Goal: Obtain resource: Obtain resource

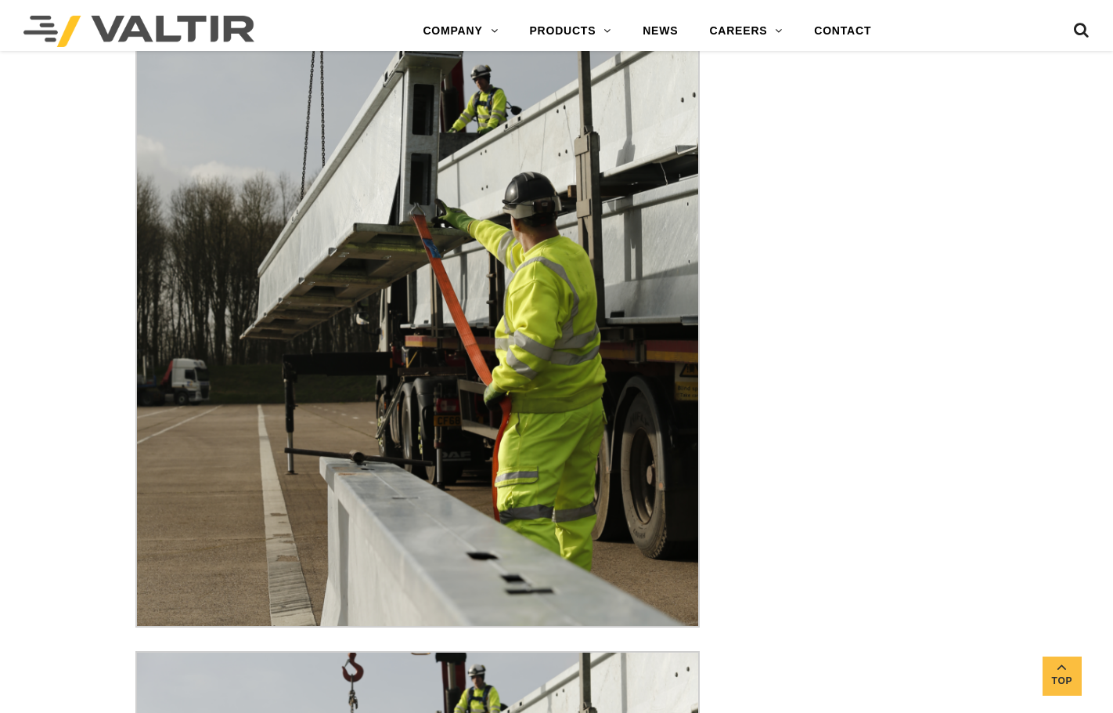
scroll to position [3985, 0]
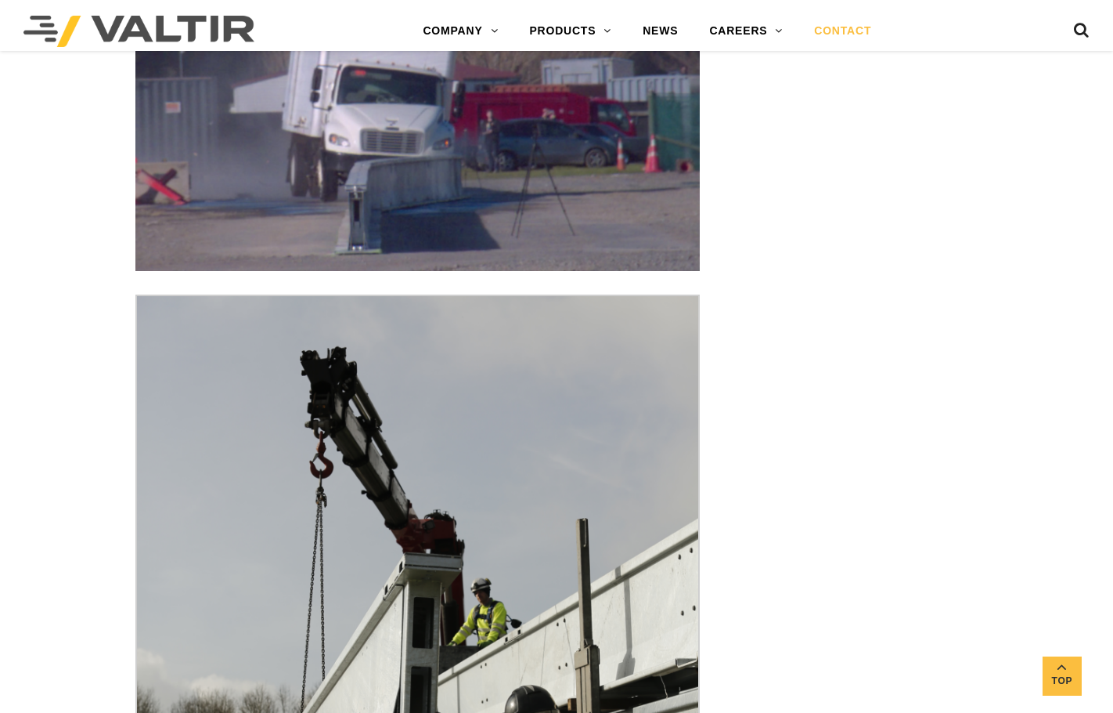
click at [833, 31] on link "CONTACT" at bounding box center [843, 31] width 88 height 31
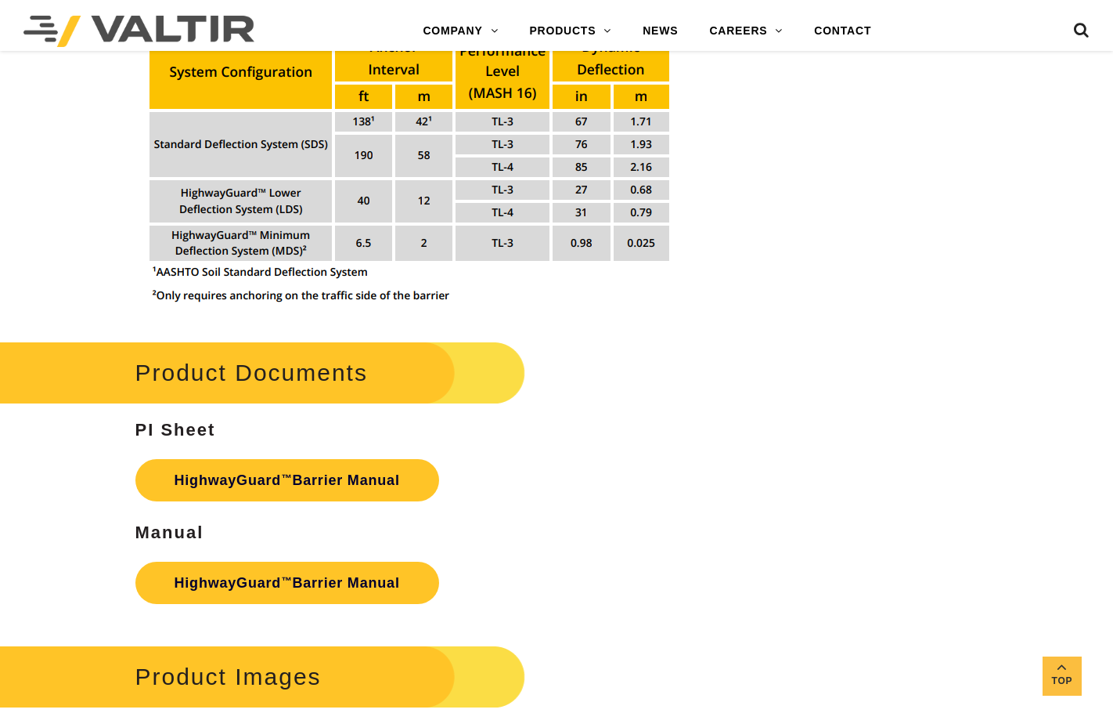
scroll to position [2368, 0]
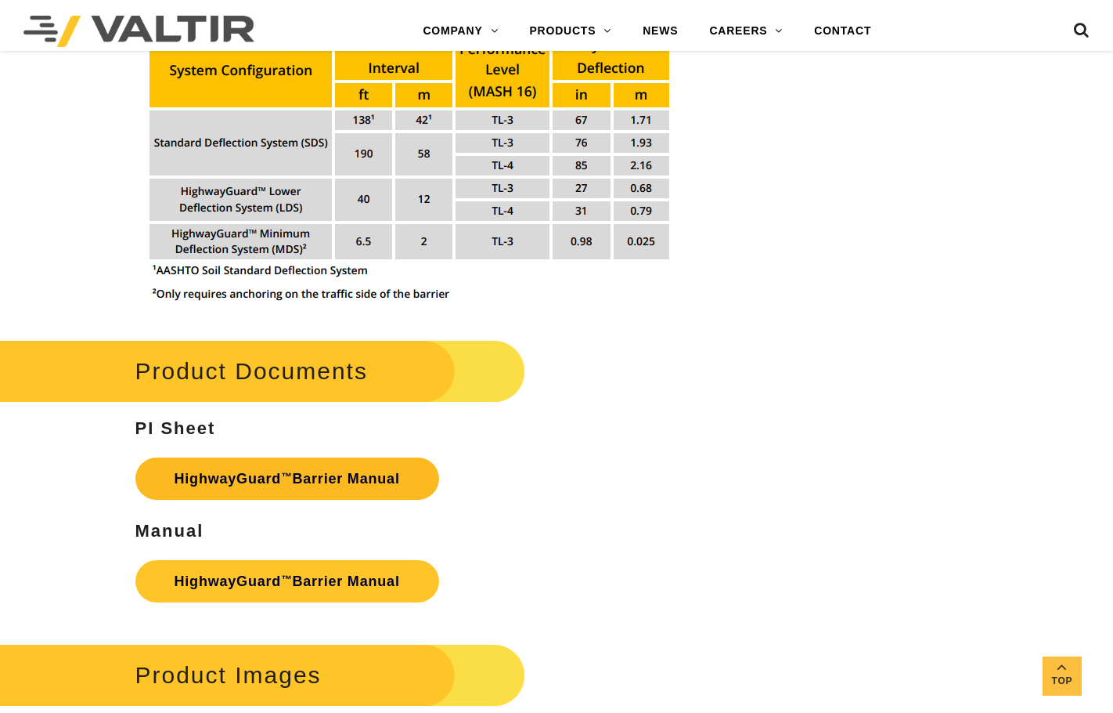
click at [298, 482] on link "HighwayGuard ™ Barrier Manual" at bounding box center [287, 478] width 304 height 42
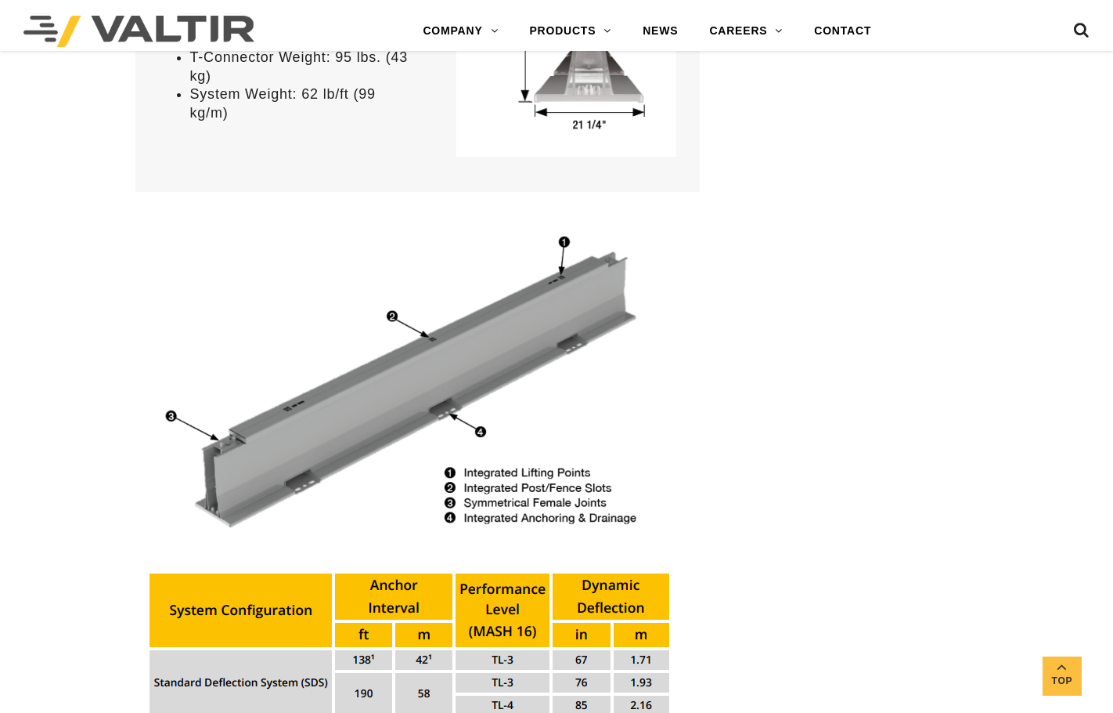
scroll to position [0, 0]
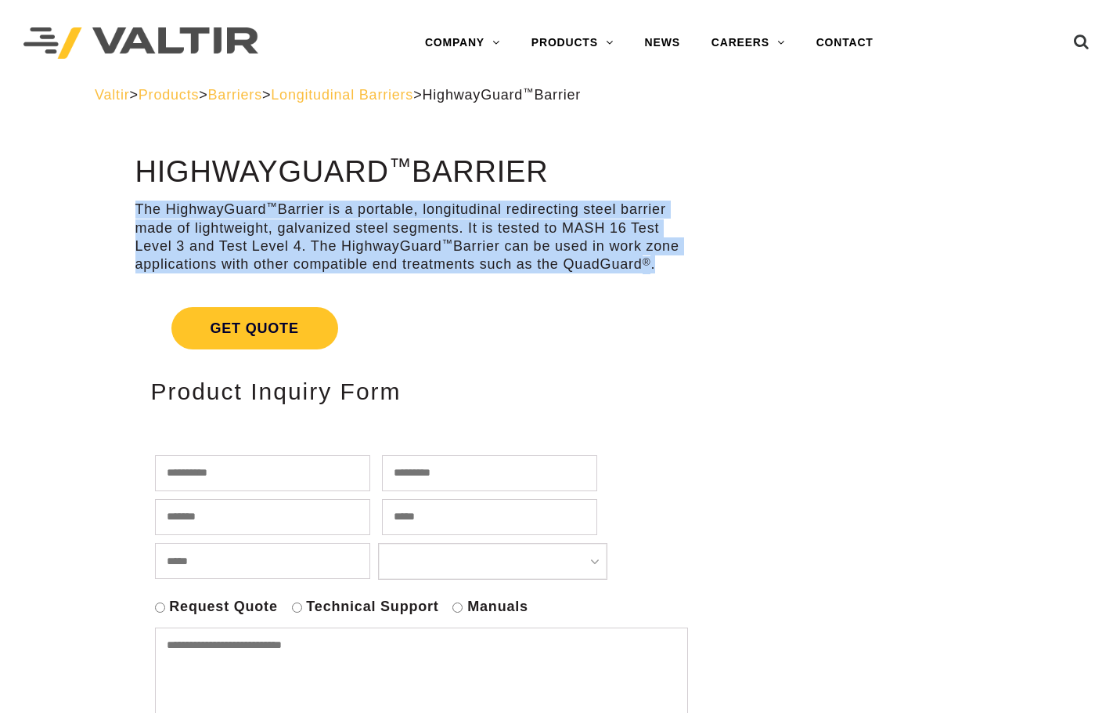
drag, startPoint x: 135, startPoint y: 207, endPoint x: 703, endPoint y: 269, distance: 571.7
copy p "The HighwayGuard ™ Barrier is a portable, longitudinal redirecting steel barrie…"
